Goal: Task Accomplishment & Management: Complete application form

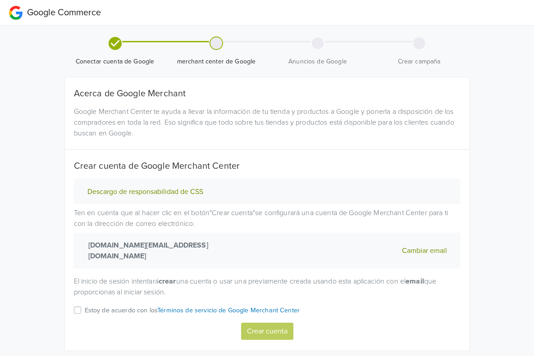
scroll to position [1, 0]
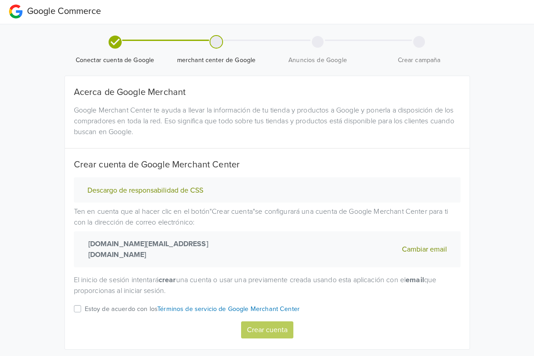
click at [85, 304] on label "Estoy de acuerdo con los Términos de servicio de Google Merchant Center" at bounding box center [192, 313] width 215 height 18
click at [0, 0] on input "Estoy de acuerdo con los Términos de servicio de Google Merchant Center" at bounding box center [0, 0] width 0 height 0
click at [275, 322] on button "Crear cuenta" at bounding box center [267, 330] width 52 height 17
select select "cl"
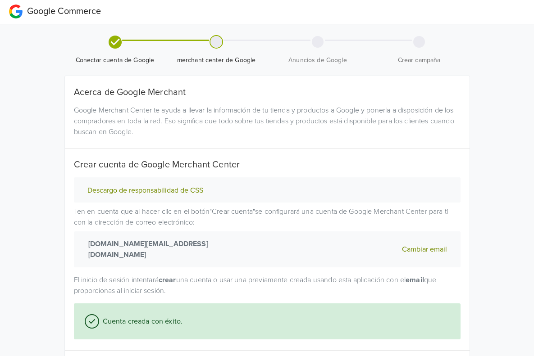
scroll to position [87, 0]
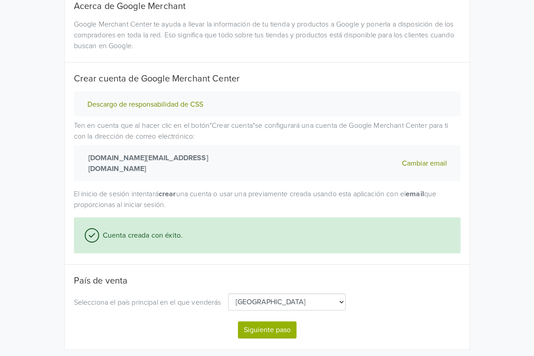
click at [280, 322] on button "Siguiente paso" at bounding box center [267, 330] width 59 height 17
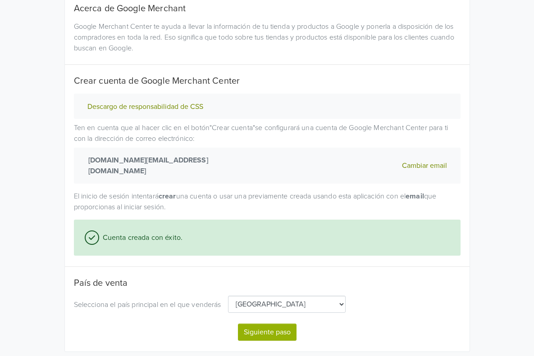
select select "cl"
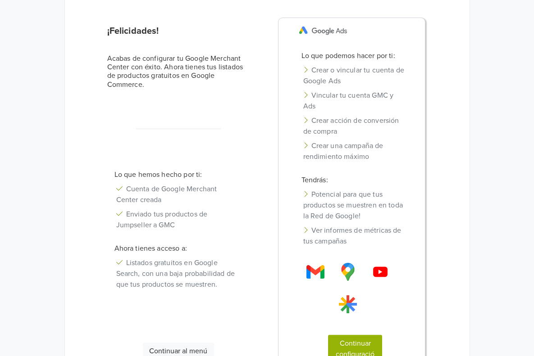
scroll to position [77, 0]
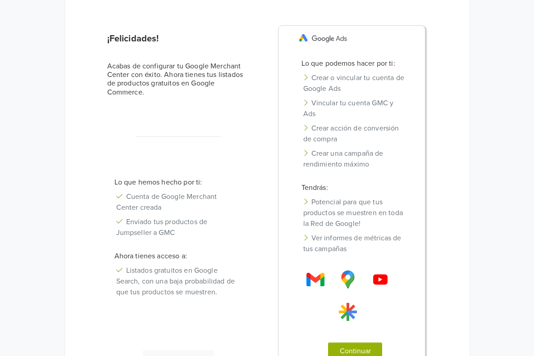
drag, startPoint x: 176, startPoint y: 285, endPoint x: 480, endPoint y: 92, distance: 360.3
click at [443, 92] on div "¡Felicidades! Acabas de configurar tu Google Merchant Center con éxito. Ahora t…" at bounding box center [266, 215] width 353 height 380
click at [382, 343] on button "Continuar configuración" at bounding box center [355, 362] width 54 height 39
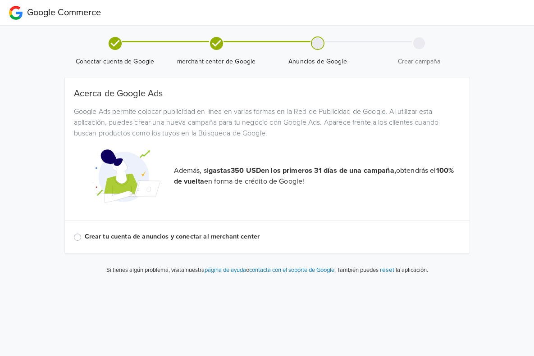
scroll to position [0, 0]
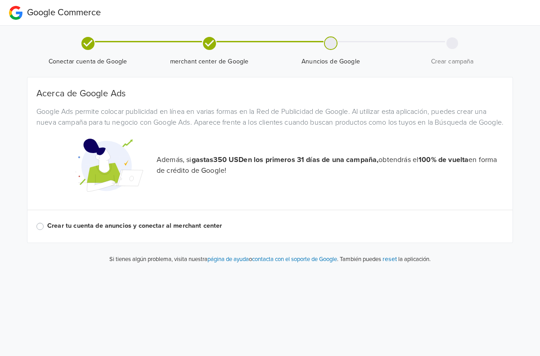
click at [47, 231] on label "Crear tu cuenta de anuncios y conectar al merchant center" at bounding box center [275, 226] width 457 height 10
click at [0, 0] on input "Crear tu cuenta de anuncios y conectar al merchant center" at bounding box center [0, 0] width 0 height 0
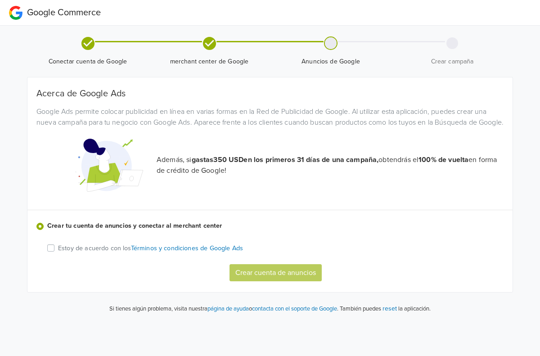
click at [58, 254] on label "Estoy de acuerdo con los Términos y condiciones de Google Ads" at bounding box center [150, 248] width 185 height 11
click at [0, 0] on input "Estoy de acuerdo con los Términos y condiciones de Google Ads" at bounding box center [0, 0] width 0 height 0
click at [267, 281] on button "Crear cuenta de anuncios" at bounding box center [276, 272] width 92 height 17
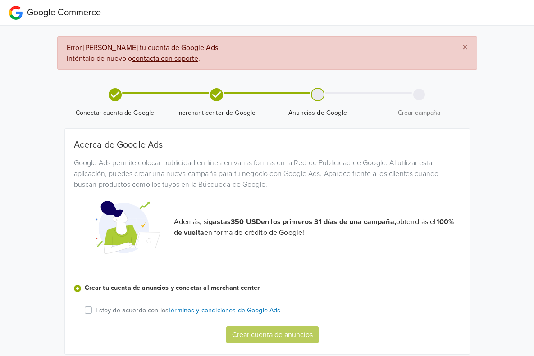
scroll to position [26, 0]
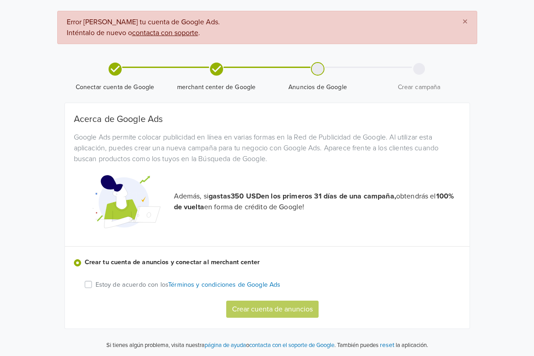
click at [95, 285] on label "Estoy de acuerdo con los Términos y condiciones de Google Ads" at bounding box center [187, 284] width 185 height 11
click at [0, 0] on input "Estoy de acuerdo con los Términos y condiciones de Google Ads" at bounding box center [0, 0] width 0 height 0
click at [283, 313] on button "Crear cuenta de anuncios" at bounding box center [272, 309] width 92 height 17
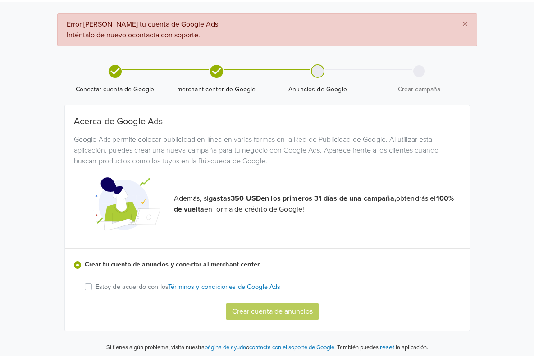
scroll to position [0, 0]
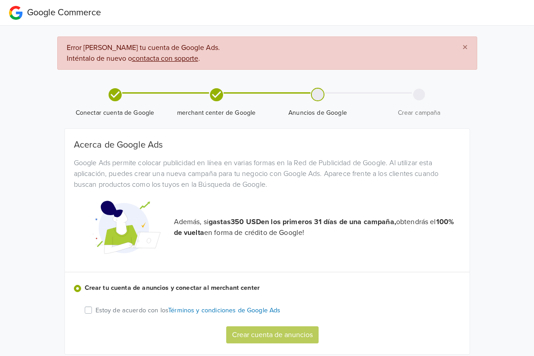
click at [132, 59] on u "contacta con soporte" at bounding box center [165, 58] width 66 height 9
